Goal: Task Accomplishment & Management: Manage account settings

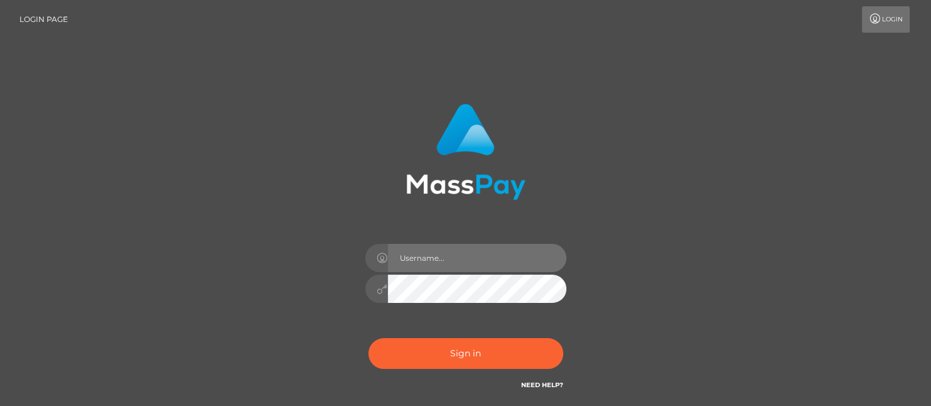
click at [514, 246] on input "text" at bounding box center [477, 258] width 179 height 28
type input "selin99isikoglu@gmail.com"
click at [368, 338] on button "Sign in" at bounding box center [465, 353] width 195 height 31
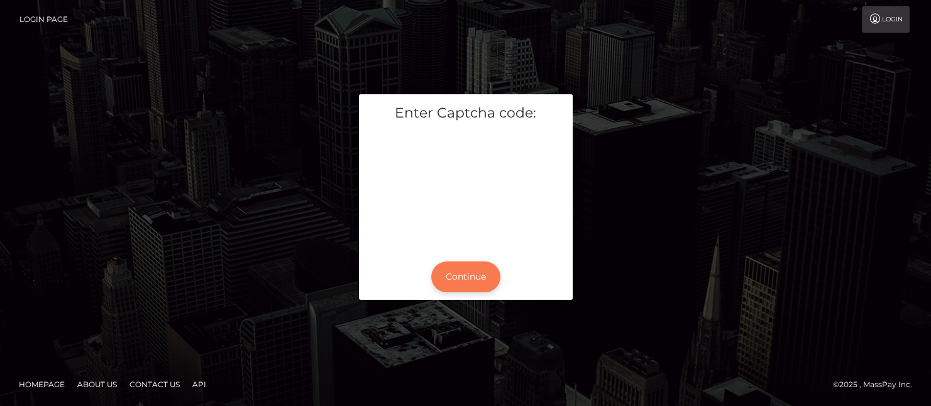
click at [470, 265] on button "Continue" at bounding box center [465, 276] width 69 height 31
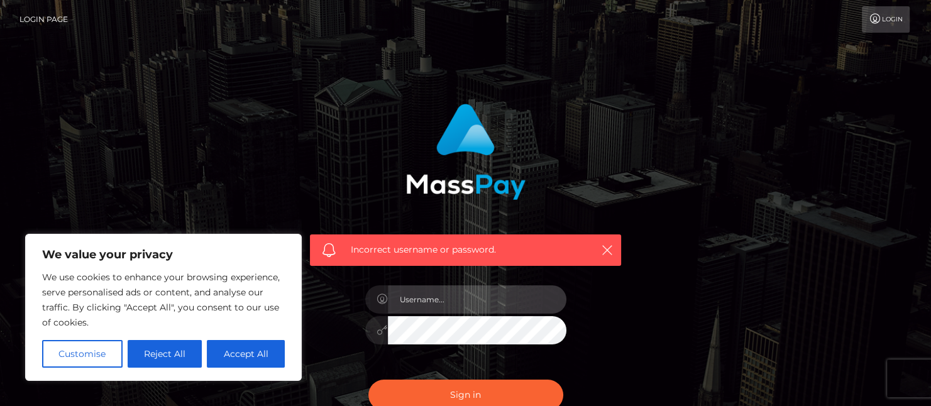
click at [454, 298] on input "text" at bounding box center [477, 299] width 179 height 28
click at [449, 306] on input "text" at bounding box center [477, 299] width 179 height 28
type input "selin99isikoglu@gmail.com"
click at [368, 380] on button "Sign in" at bounding box center [465, 395] width 195 height 31
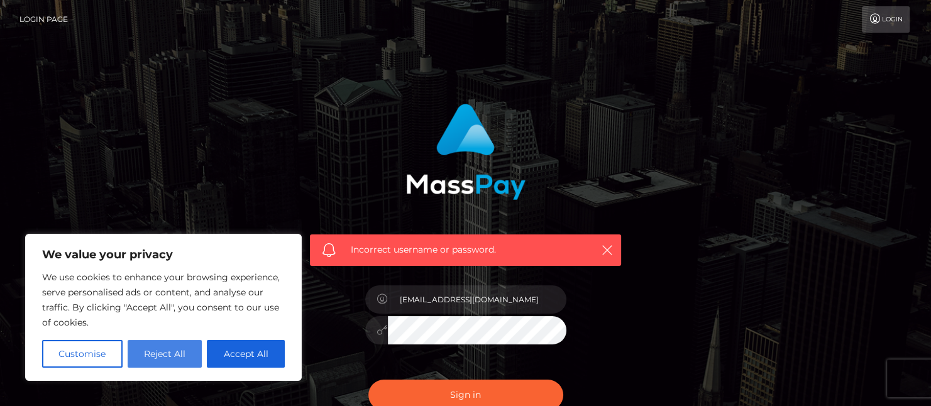
click at [175, 359] on button "Reject All" at bounding box center [165, 354] width 75 height 28
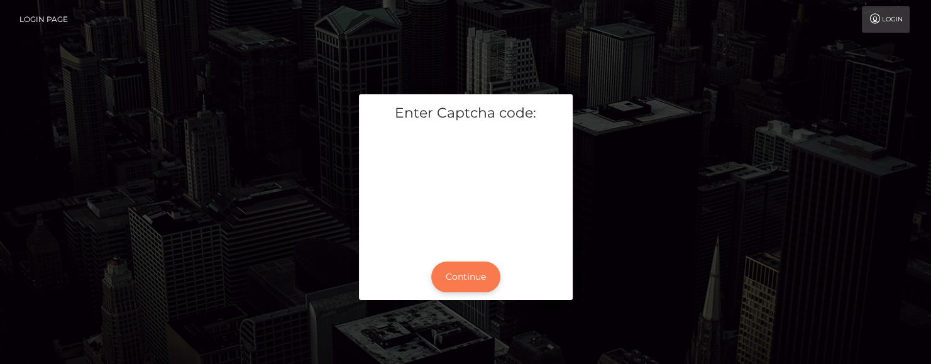
click at [462, 271] on button "Continue" at bounding box center [465, 276] width 69 height 31
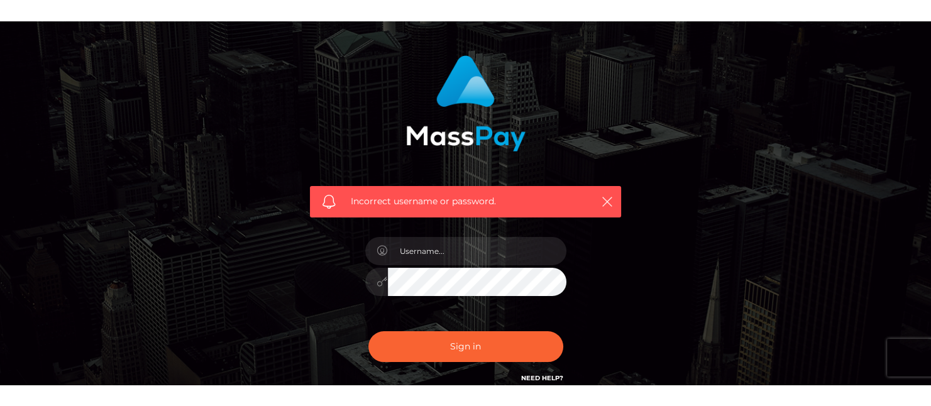
scroll to position [75, 0]
